Goal: Register for event/course

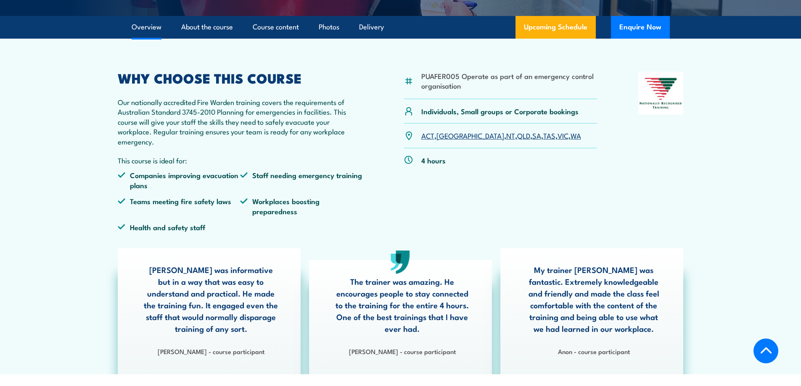
scroll to position [210, 0]
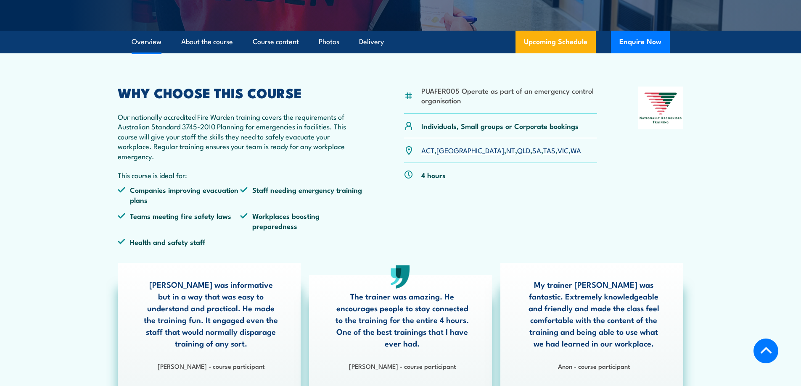
click at [517, 152] on link "QLD" at bounding box center [523, 150] width 13 height 10
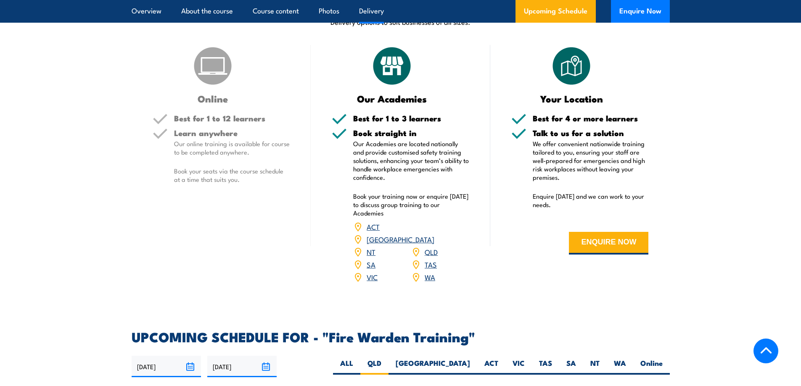
scroll to position [1227, 0]
